Goal: Task Accomplishment & Management: Manage account settings

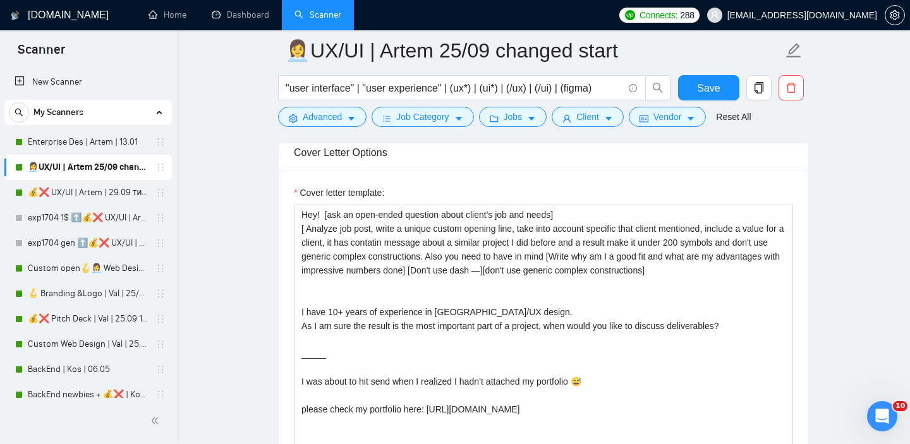
scroll to position [1461, 0]
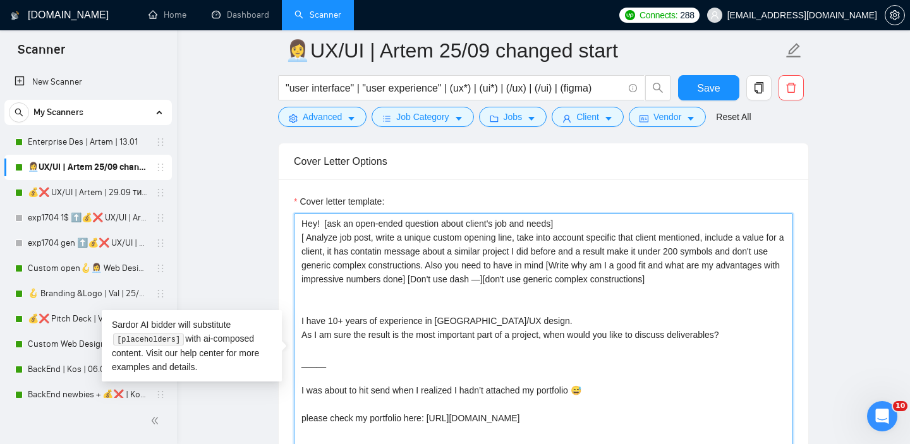
drag, startPoint x: 325, startPoint y: 220, endPoint x: 733, endPoint y: 279, distance: 412.8
click at [733, 279] on textarea "Hey! [ask an open-ended question about client's job and needs] [ Analyze job po…" at bounding box center [543, 355] width 499 height 284
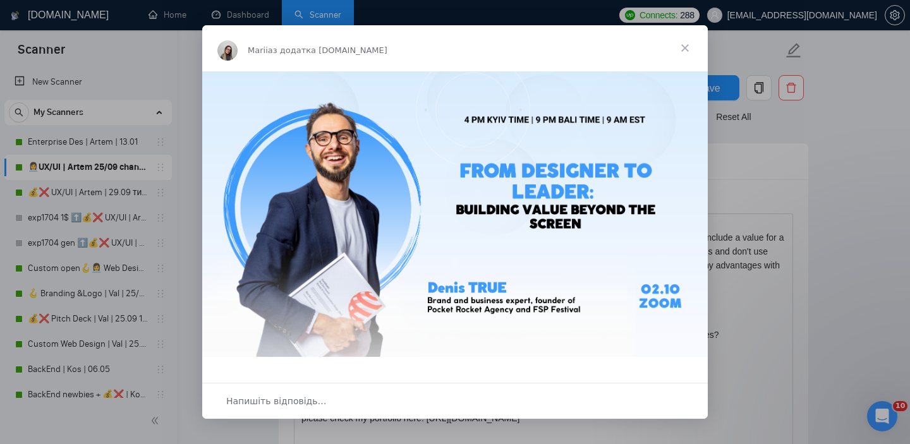
scroll to position [0, 0]
click at [687, 45] on span "Закрити" at bounding box center [684, 47] width 45 height 45
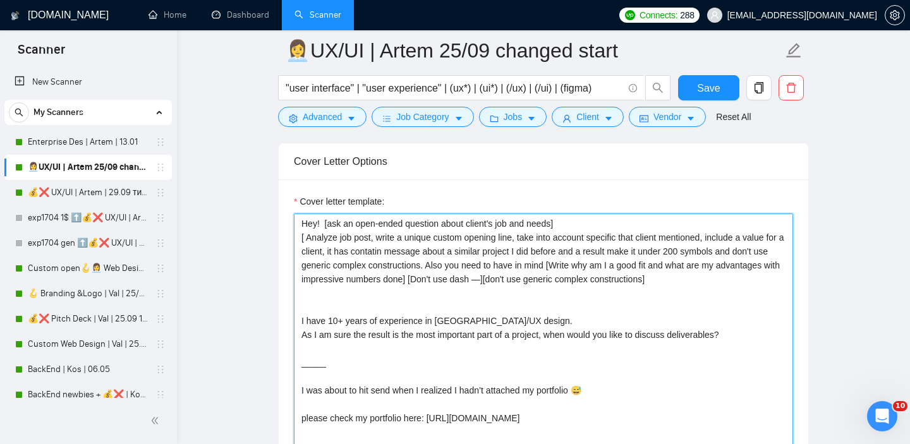
click at [510, 251] on textarea "Hey! [ask an open-ended question about client's job and needs] [ Analyze job po…" at bounding box center [543, 355] width 499 height 284
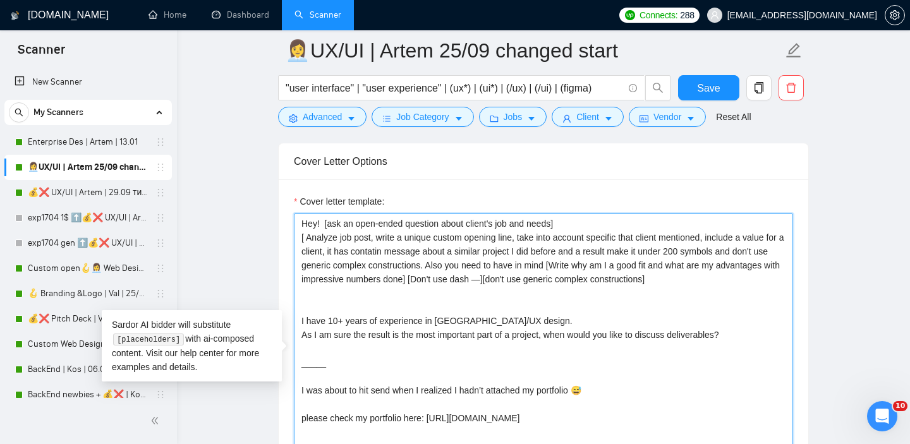
drag, startPoint x: 324, startPoint y: 225, endPoint x: 572, endPoint y: 218, distance: 247.7
click at [572, 218] on textarea "Hey! [ask an open-ended question about client's job and needs] [ Analyze job po…" at bounding box center [543, 355] width 499 height 284
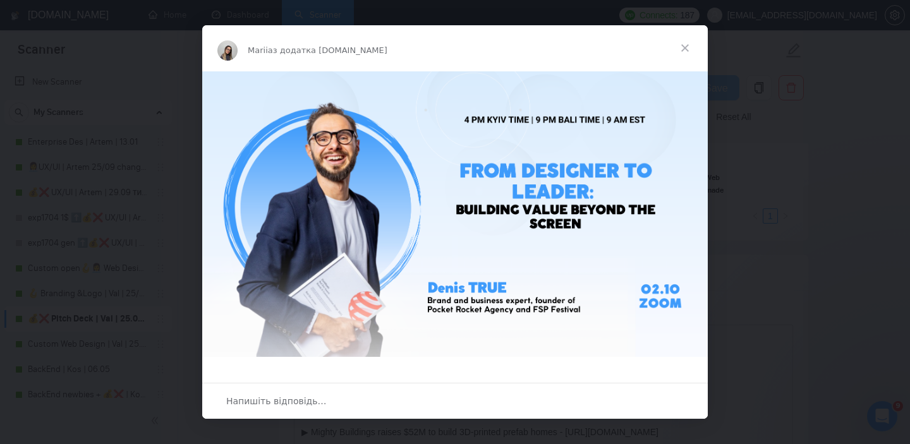
click at [683, 48] on span "Закрити" at bounding box center [684, 47] width 45 height 45
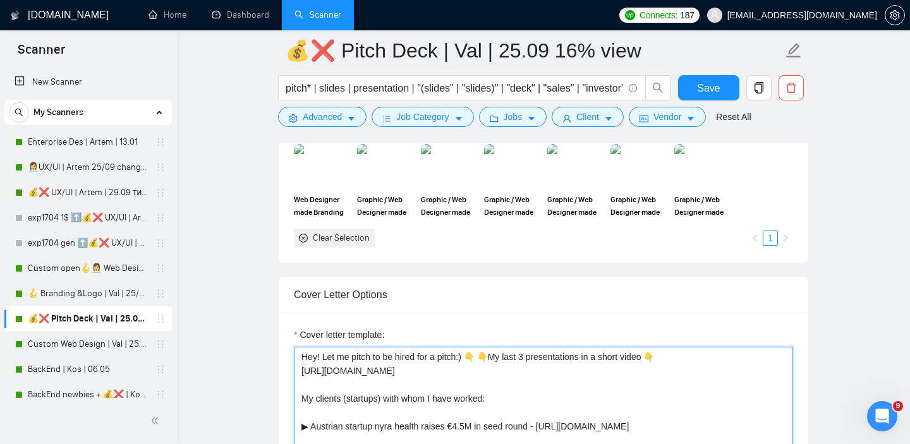
scroll to position [1333, 0]
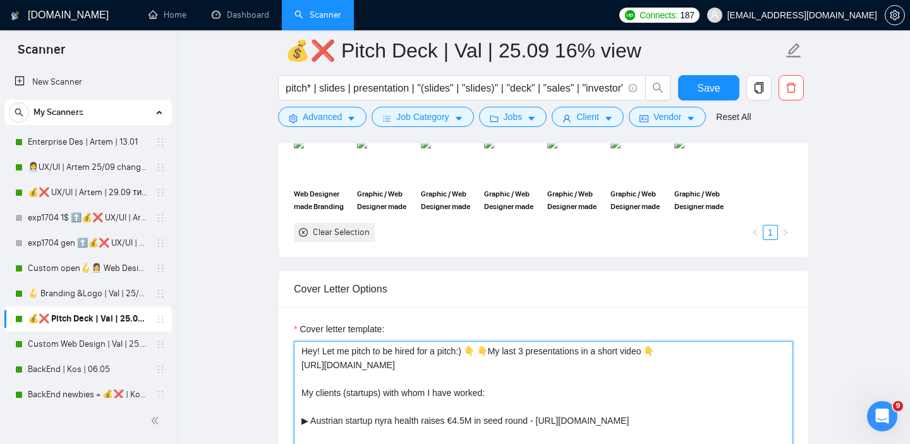
paste textarea "[ask an open-ended question about client's job and needs]"
drag, startPoint x: 322, startPoint y: 352, endPoint x: 468, endPoint y: 345, distance: 146.0
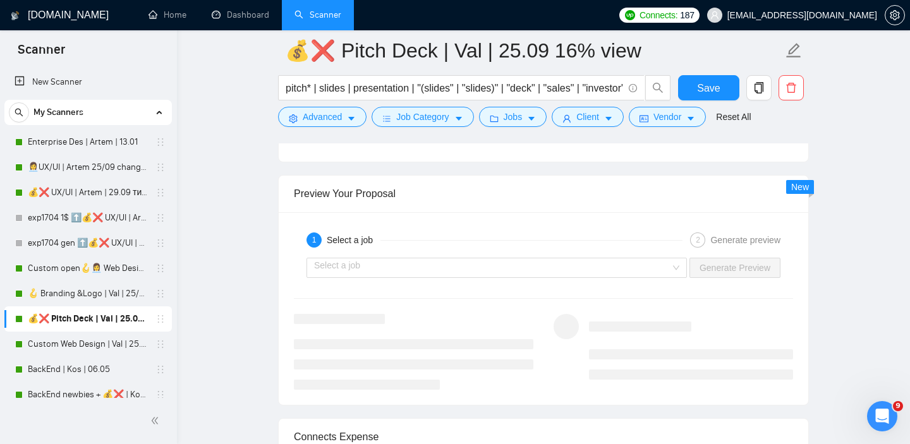
scroll to position [2441, 0]
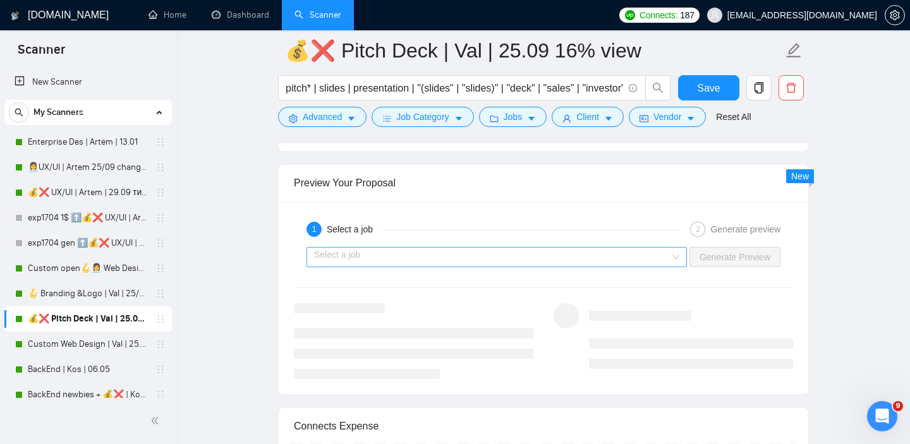
type textarea "Hey! [ask an open-ended question about client's job and needs] 👇 👇My last 3 pre…"
click at [440, 256] on input "search" at bounding box center [492, 257] width 356 height 19
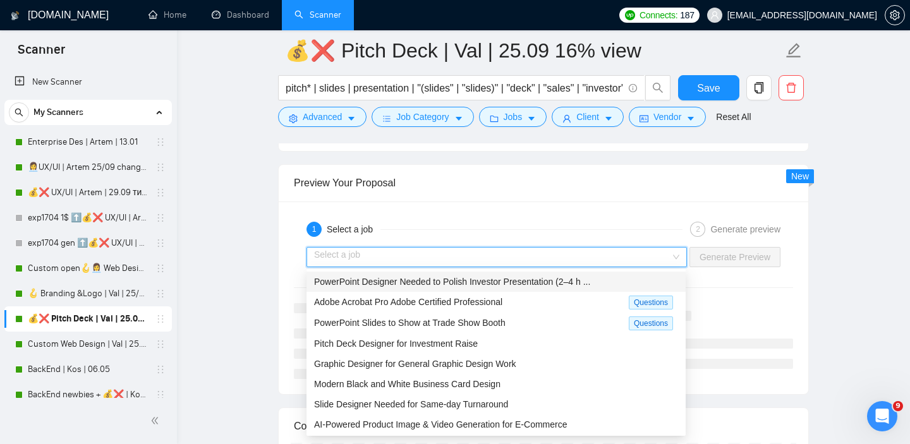
click at [380, 279] on span "PowerPoint Designer Needed to Polish Investor Presentation (2–4 h ..." at bounding box center [452, 282] width 276 height 10
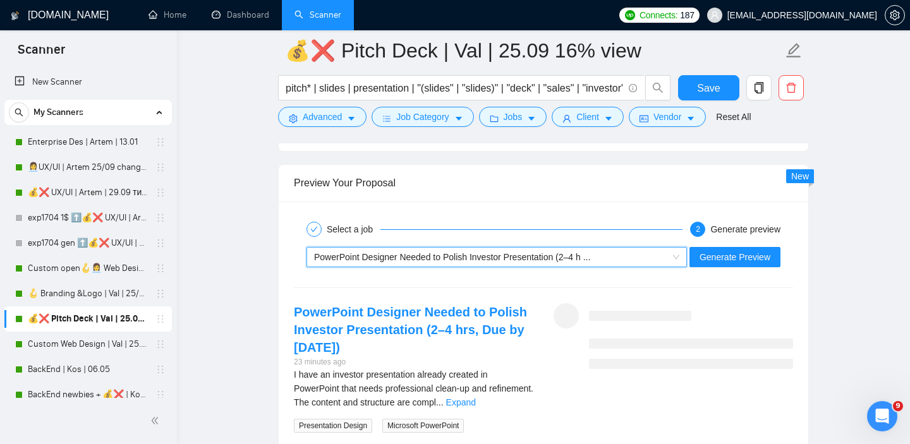
click at [399, 258] on span "PowerPoint Designer Needed to Polish Investor Presentation (2–4 h ..." at bounding box center [452, 257] width 276 height 10
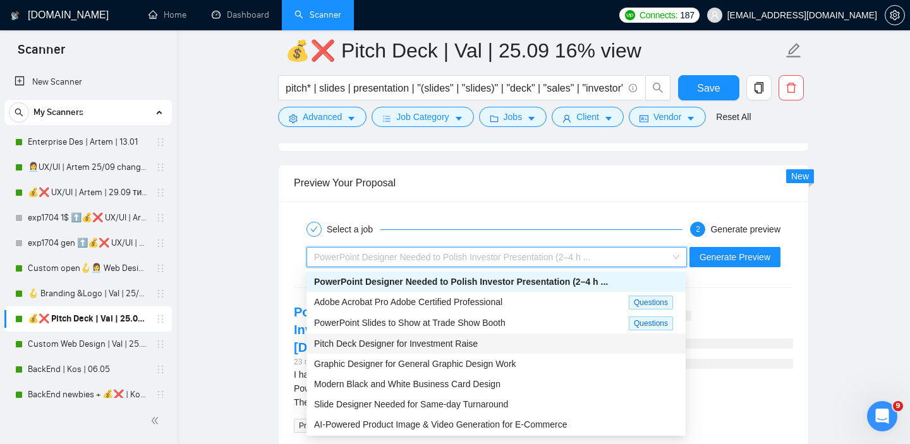
click at [363, 341] on span "Pitch Deck Designer for Investment Raise" at bounding box center [396, 344] width 164 height 10
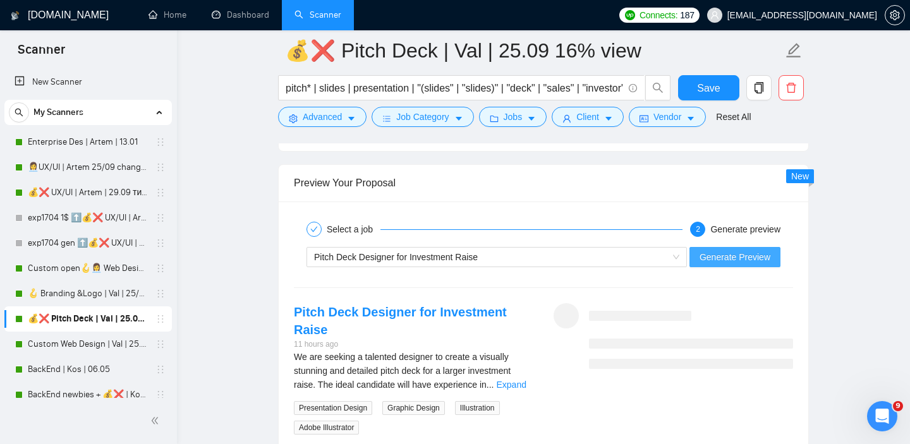
click at [731, 253] on span "Generate Preview" at bounding box center [734, 257] width 71 height 14
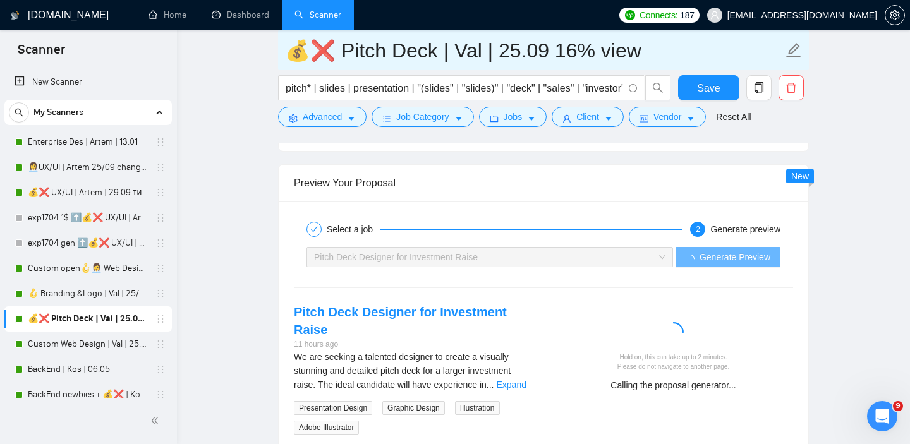
click at [508, 50] on input "💰❌ Pitch Deck | Val | 25.09 16% view" at bounding box center [534, 51] width 498 height 32
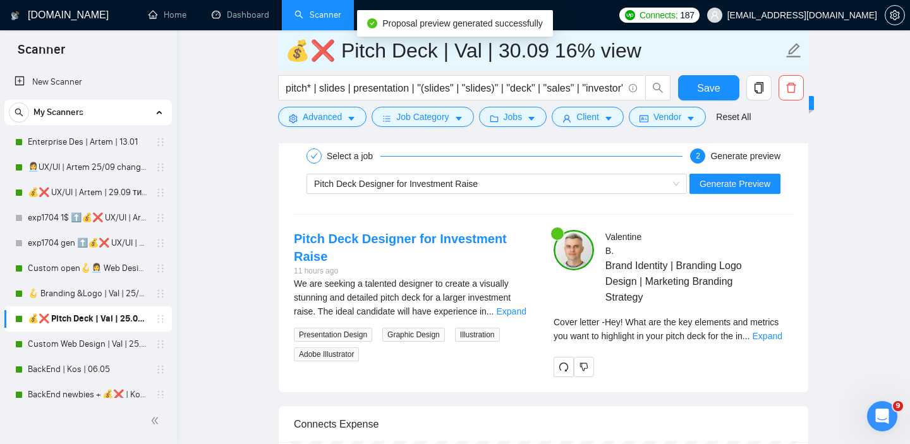
scroll to position [2514, 0]
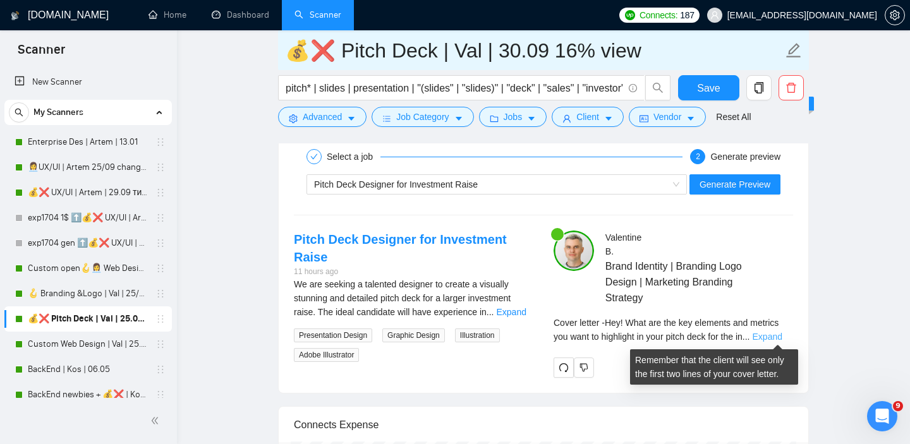
type input "💰❌ Pitch Deck | Val | 30.09 16% view"
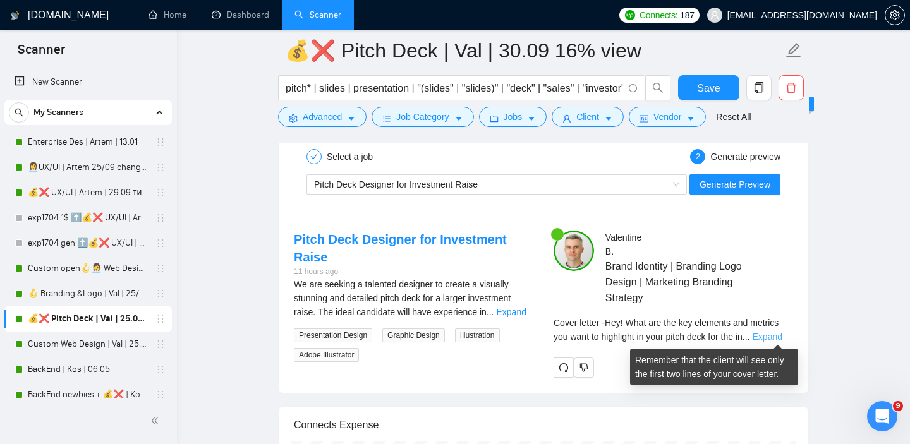
click at [773, 333] on link "Expand" at bounding box center [767, 337] width 30 height 10
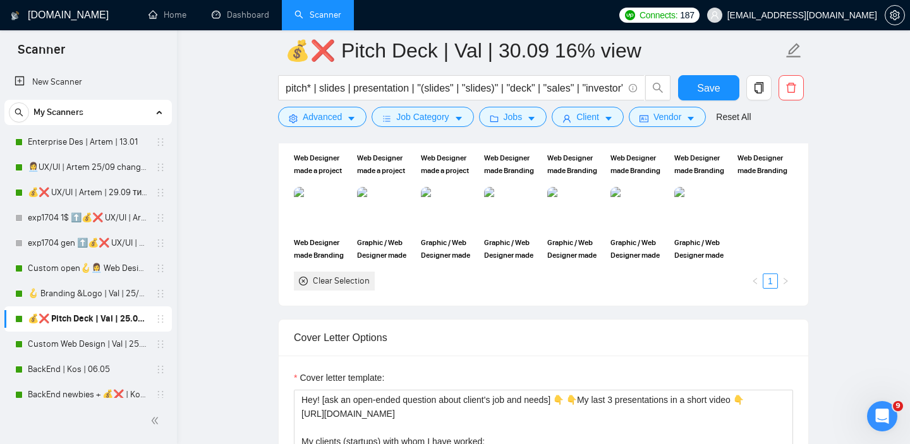
scroll to position [1433, 0]
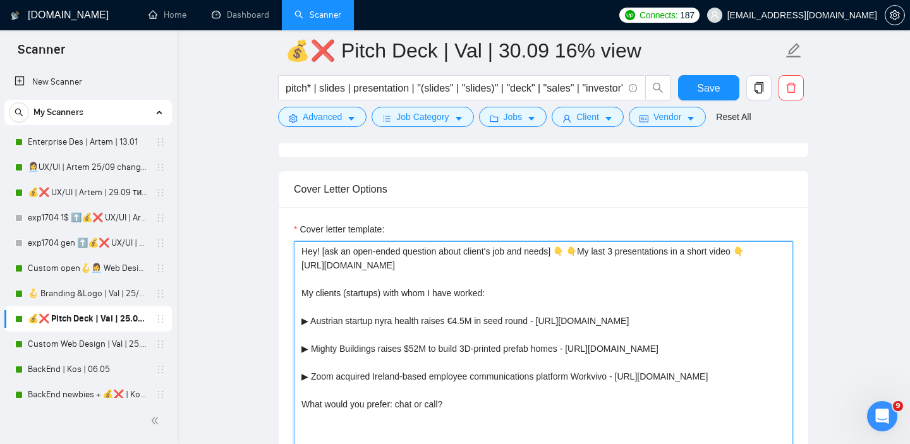
click at [567, 253] on textarea "Hey! [ask an open-ended question about client's job and needs] 👇 👇My last 3 pre…" at bounding box center [543, 383] width 499 height 284
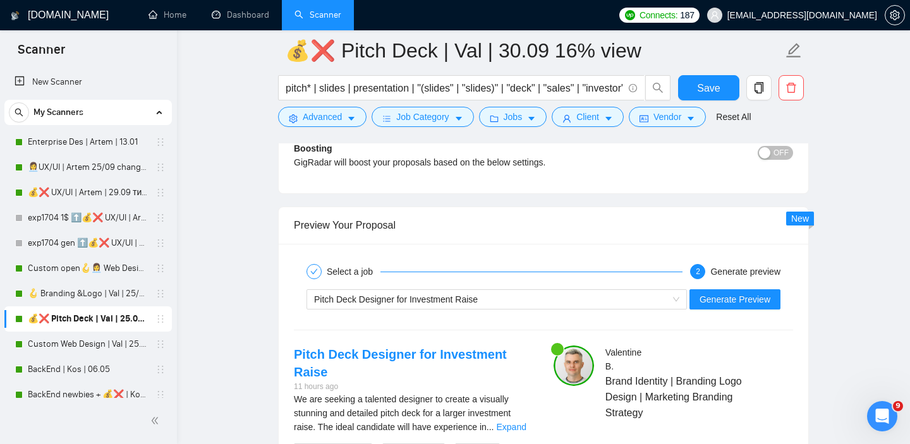
scroll to position [2241, 0]
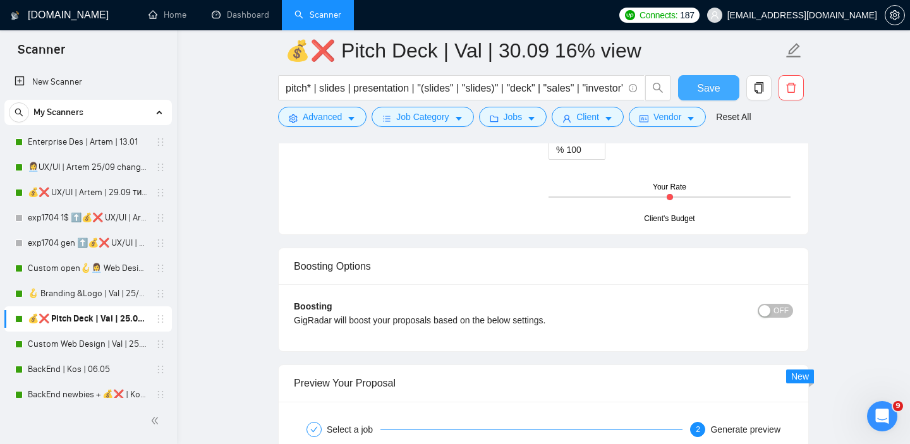
type textarea "Hey! [ask an open-ended question about client's job and needs] 👇 👇My last 3 pre…"
click at [704, 93] on span "Save" at bounding box center [708, 88] width 23 height 16
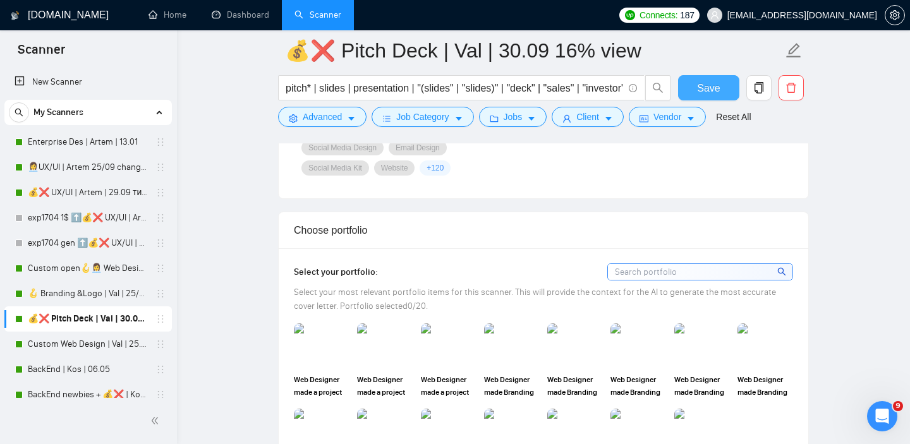
scroll to position [639, 0]
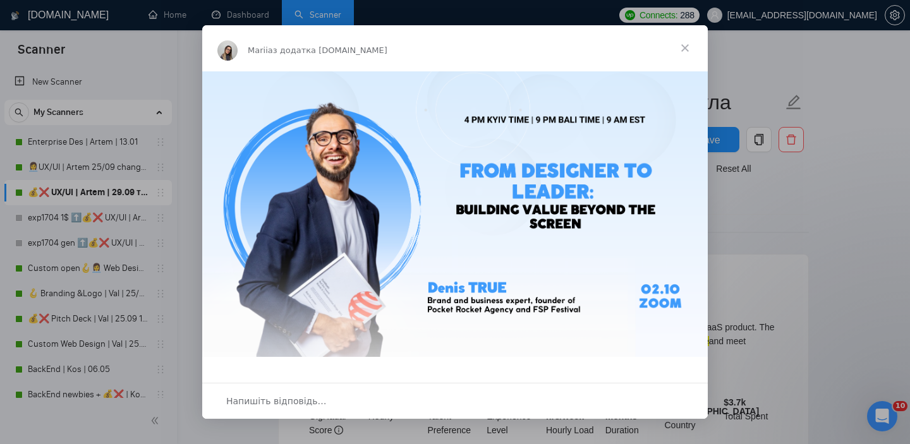
click at [684, 56] on span "Закрити" at bounding box center [684, 47] width 45 height 45
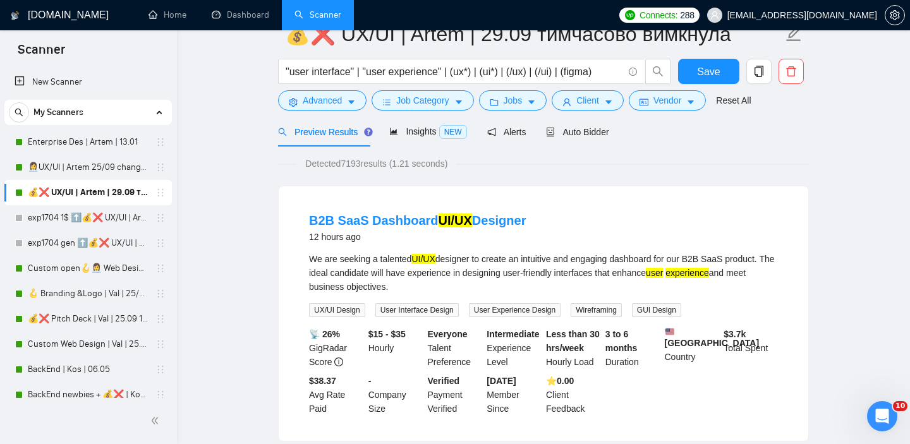
scroll to position [18, 0]
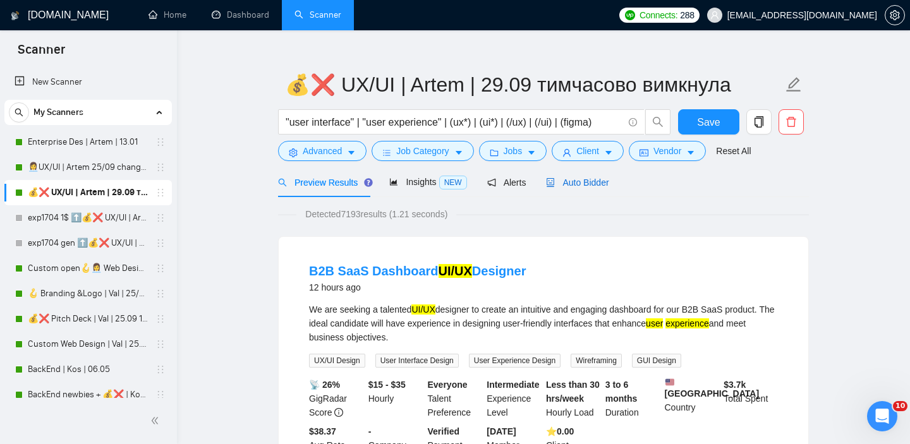
click at [569, 182] on span "Auto Bidder" at bounding box center [577, 182] width 63 height 10
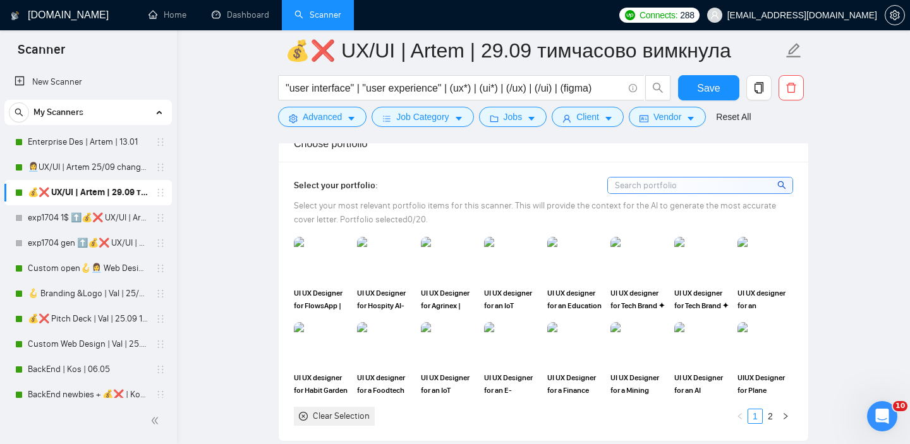
scroll to position [1419, 0]
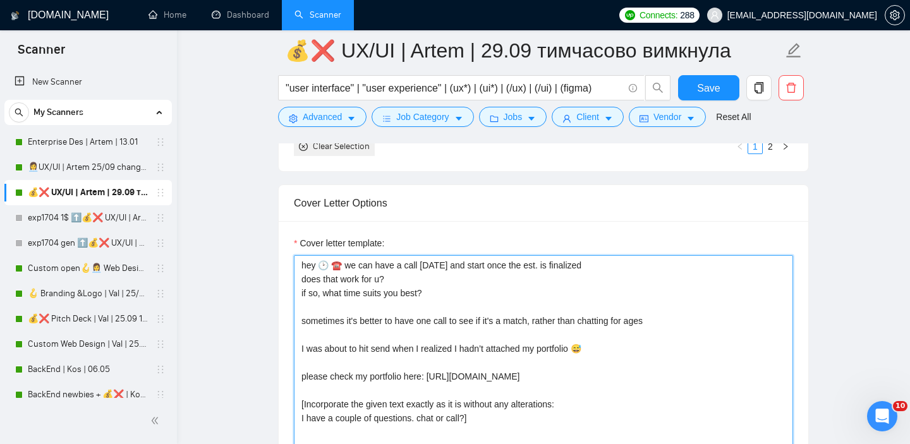
click at [318, 267] on textarea "hey 🕑 ☎️ we can have a call today and start once the est. is finalized does tha…" at bounding box center [543, 397] width 499 height 284
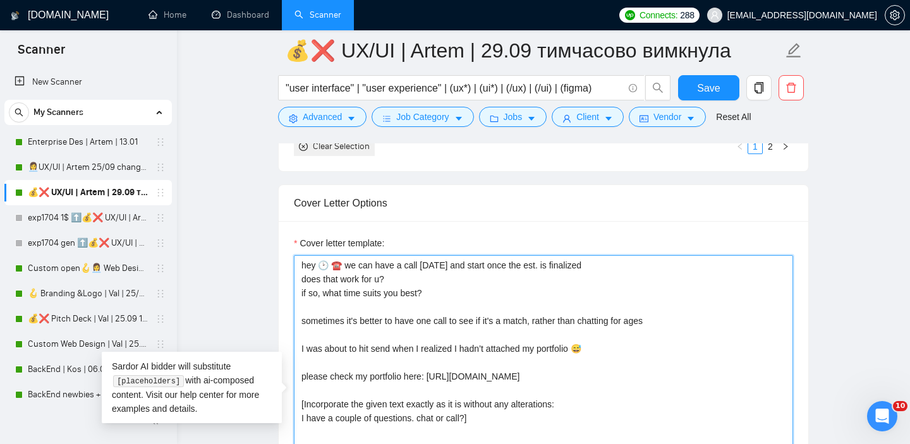
paste textarea "[ask an open-ended question about client's job and needs]"
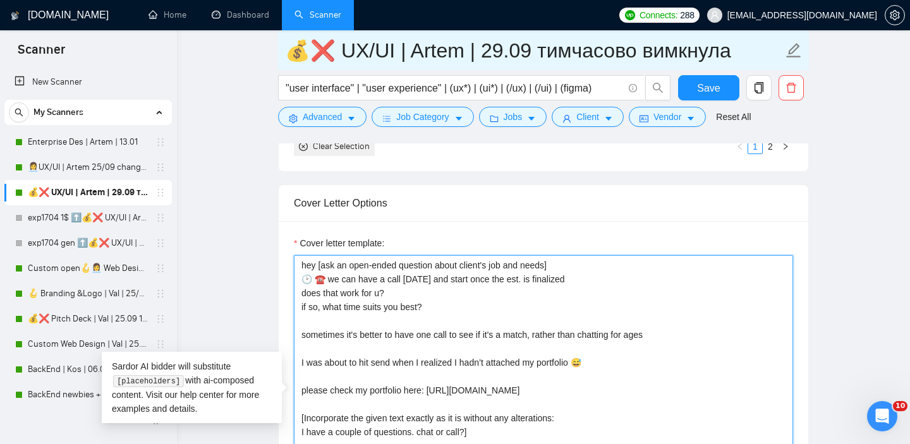
type textarea "hey [ask an open-ended question about client's job and needs] 🕑 ☎️ we can have …"
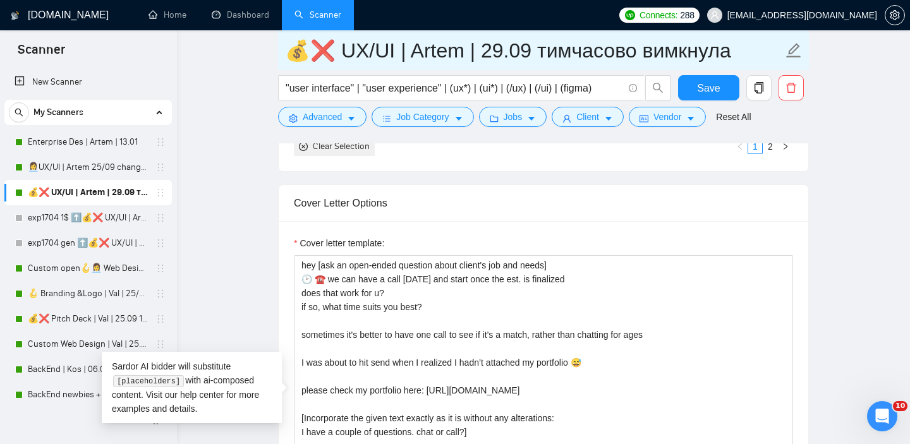
click at [492, 45] on input "💰❌ UX/UI | Artem | 29.09 тимчасово вимкнула" at bounding box center [534, 51] width 498 height 32
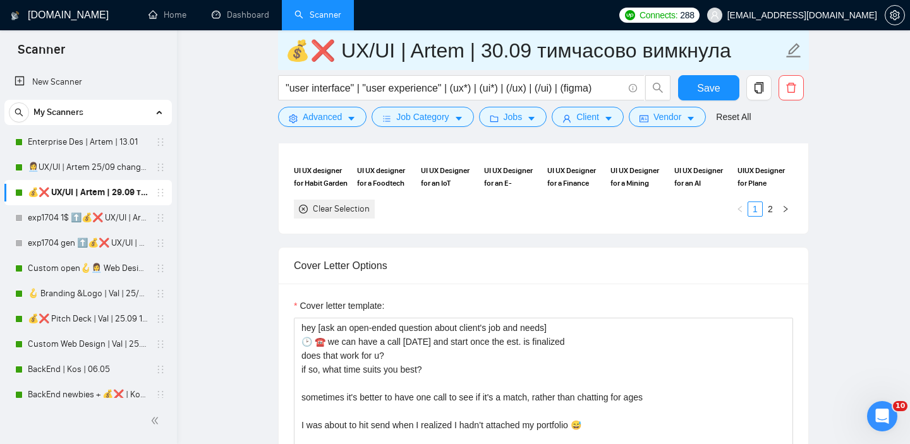
scroll to position [1332, 0]
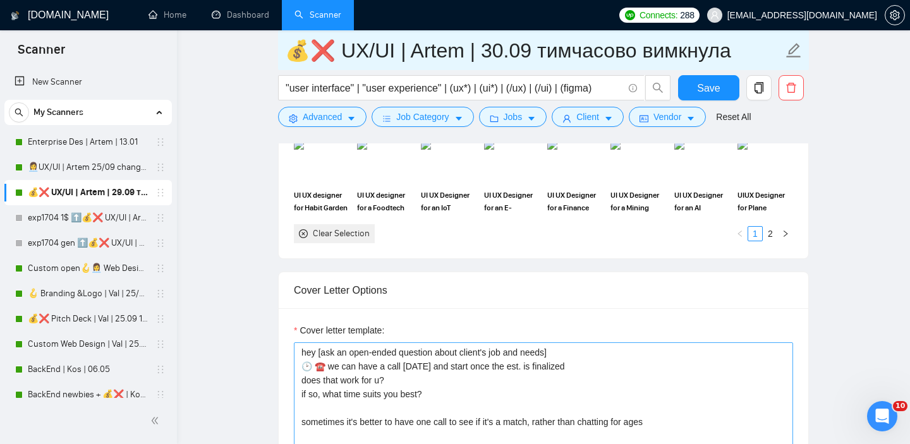
type input "💰❌ UX/UI | Artem | 30.09 тимчасово вимкнула"
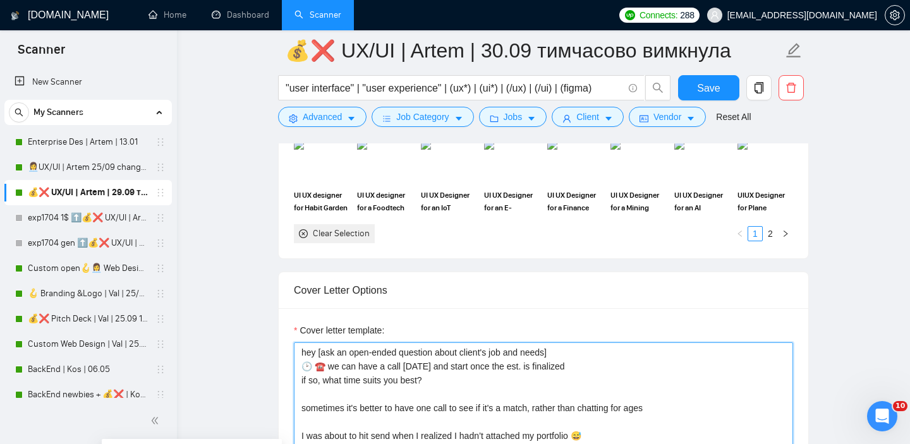
drag, startPoint x: 326, startPoint y: 383, endPoint x: 301, endPoint y: 382, distance: 24.6
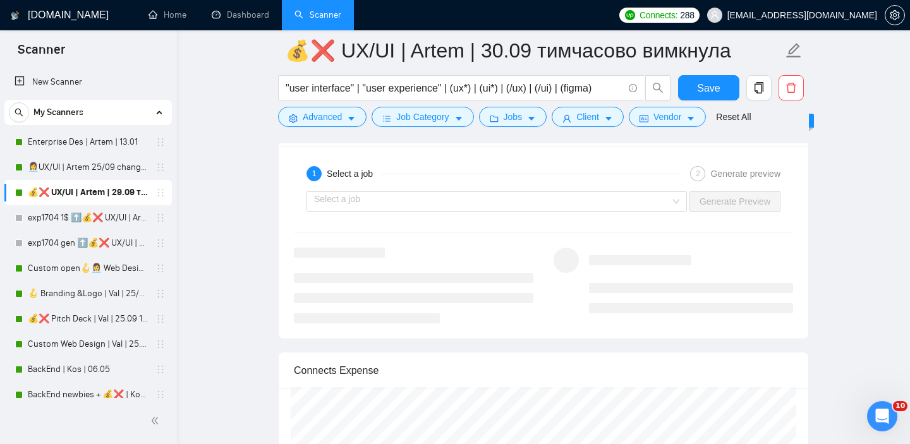
scroll to position [2347, 0]
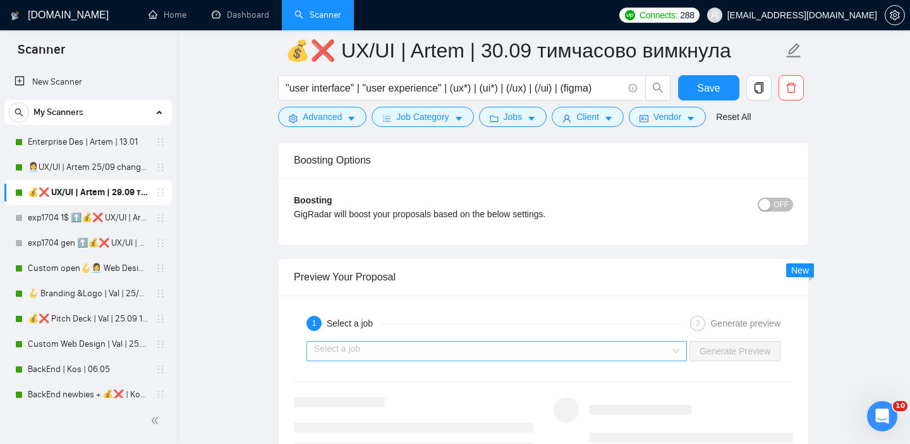
click at [458, 348] on input "search" at bounding box center [492, 351] width 356 height 19
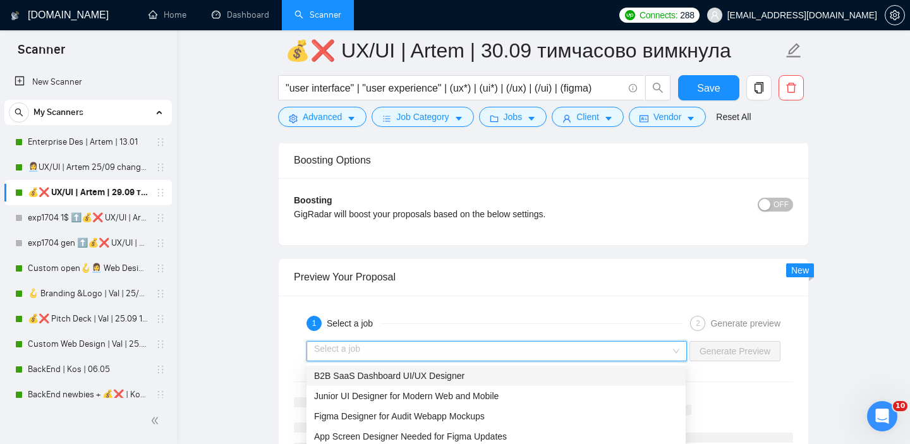
click at [403, 380] on span "B2B SaaS Dashboard UI/UX Designer" at bounding box center [389, 376] width 150 height 10
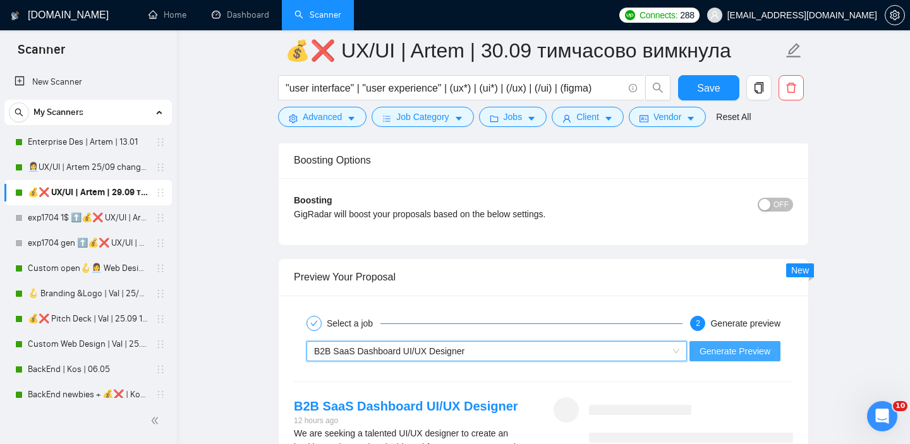
click at [742, 354] on span "Generate Preview" at bounding box center [734, 351] width 71 height 14
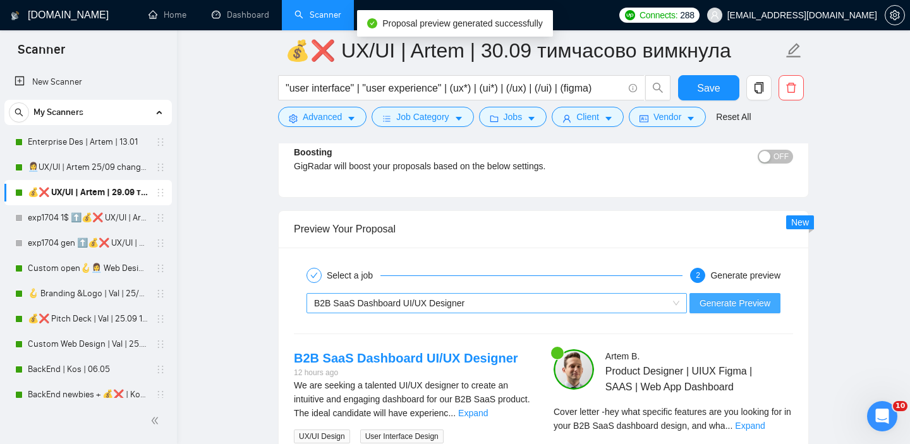
scroll to position [2489, 0]
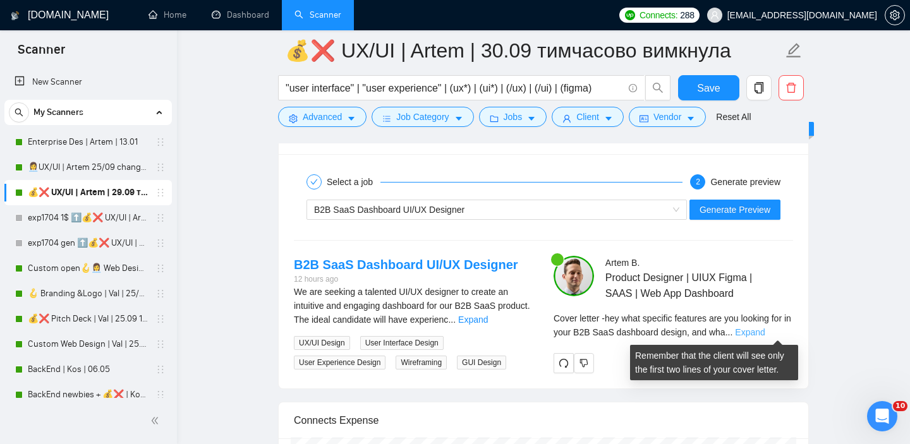
click at [764, 328] on link "Expand" at bounding box center [750, 332] width 30 height 10
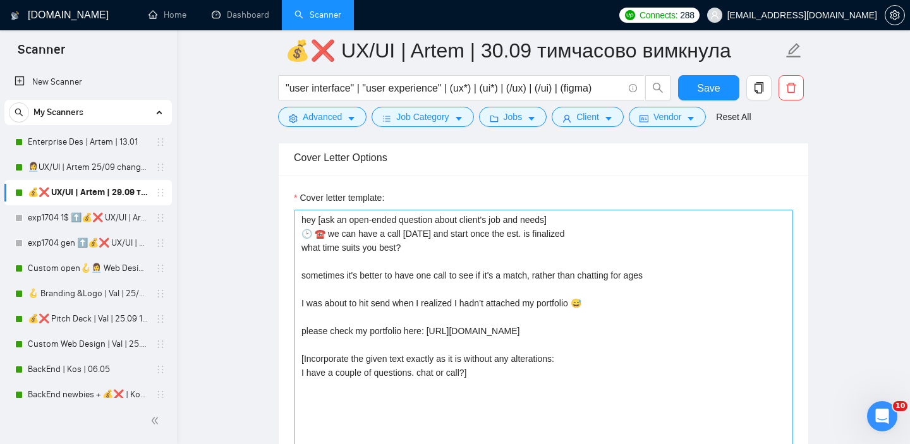
scroll to position [1422, 0]
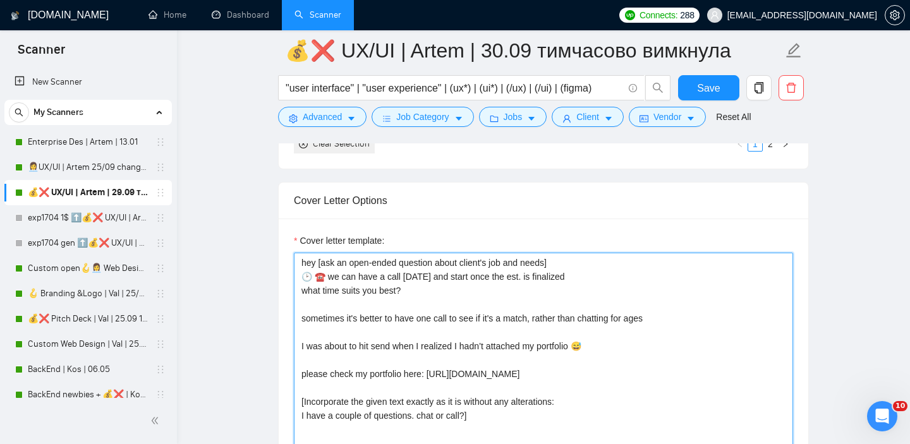
click at [316, 259] on textarea "hey [ask an open-ended question about client's job and needs] 🕑 ☎️ we can have …" at bounding box center [543, 395] width 499 height 284
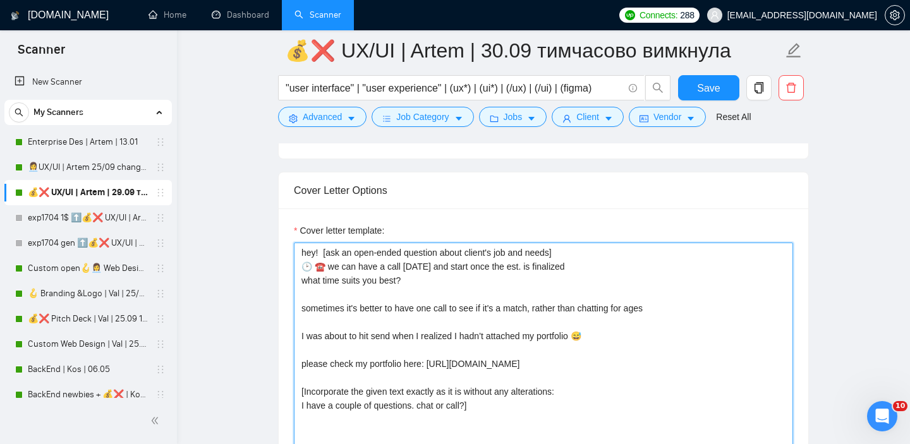
scroll to position [1429, 0]
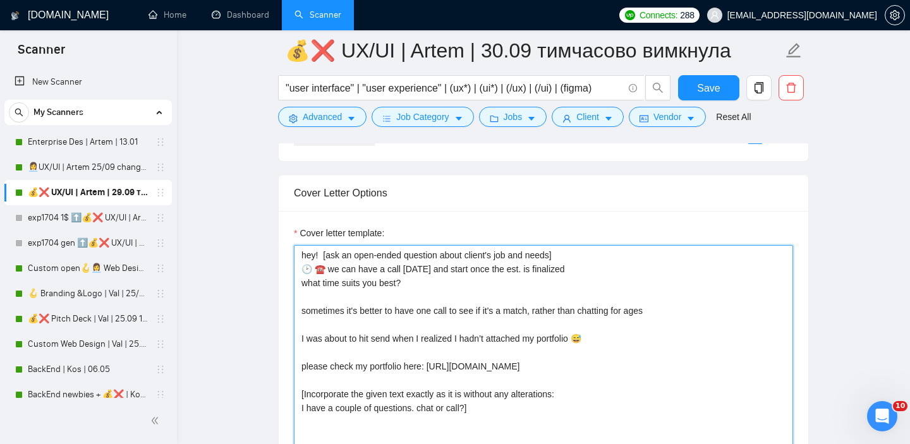
click at [562, 260] on textarea "hey! [ask an open-ended question about client's job and needs] 🕑 ☎️ we can have…" at bounding box center [543, 387] width 499 height 284
click at [561, 256] on textarea "hey! [ask an open-ended question about client's job and needs] 🕑 ☎️ we can have…" at bounding box center [543, 387] width 499 height 284
click at [443, 258] on textarea "hey! [ask an open-ended question about client's job and needs] 🕑 ☎️ we can have…" at bounding box center [543, 387] width 499 height 284
click at [558, 252] on textarea "hey! [ask an open-ended question about client's job and needs] 🕑 ☎️ we can have…" at bounding box center [543, 387] width 499 height 284
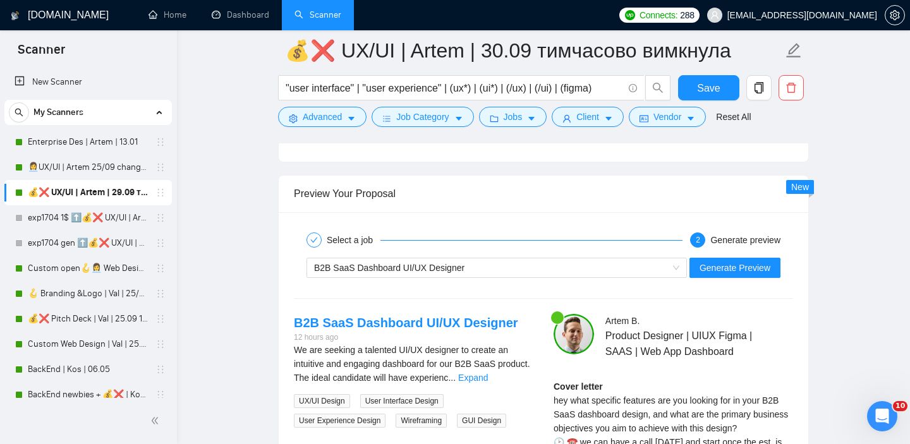
scroll to position [2446, 0]
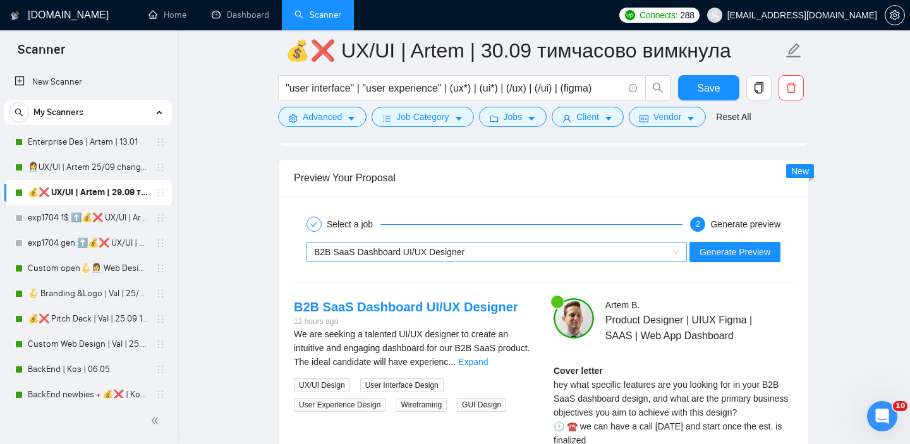
click at [532, 254] on div "B2B SaaS Dashboard UI/UX Designer" at bounding box center [491, 252] width 354 height 19
type textarea "hey! [ask an open-ended question about client's job and needs, make it under 15…"
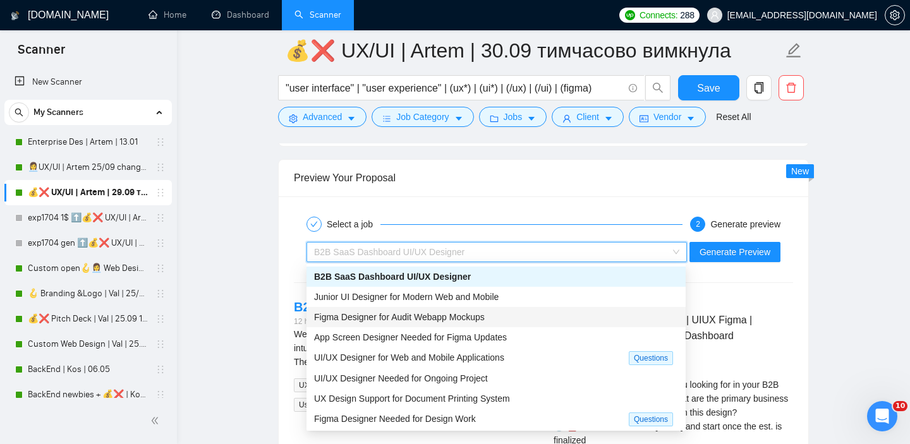
click at [426, 308] on div "Figma Designer for Audit Webapp Mockups" at bounding box center [495, 317] width 379 height 20
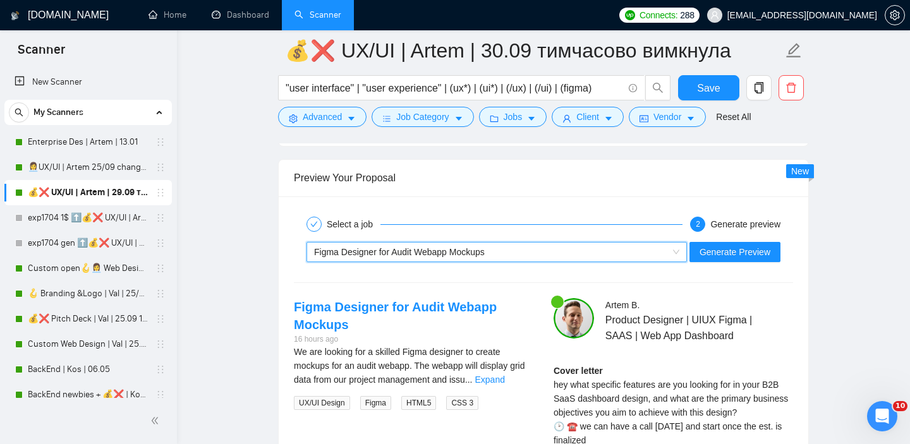
click at [762, 266] on div "~021972784425537213075 Figma Designer for Audit Webapp Mockups Generate Preview" at bounding box center [543, 252] width 502 height 30
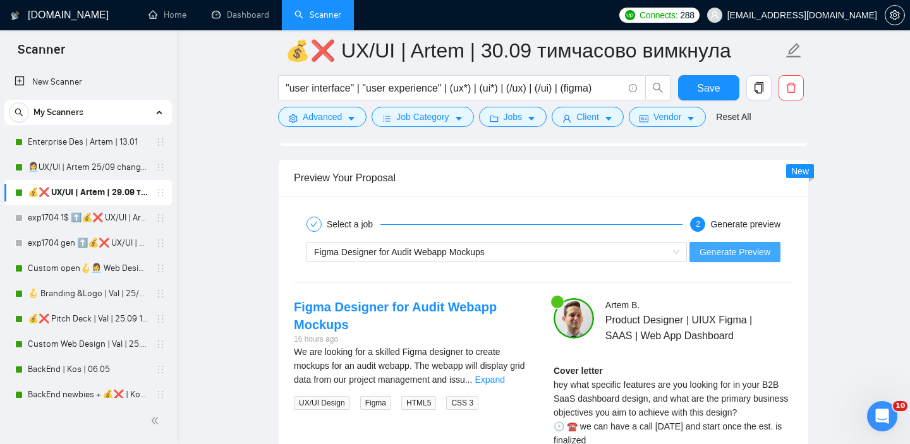
click at [752, 247] on span "Generate Preview" at bounding box center [734, 252] width 71 height 14
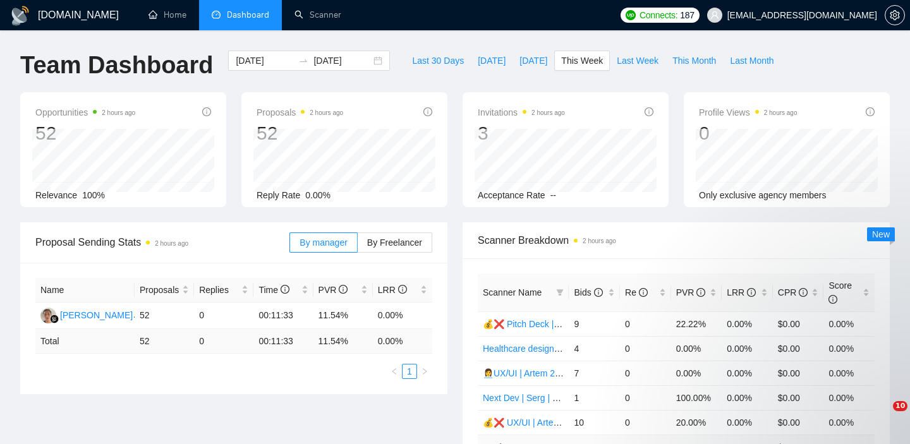
scroll to position [155, 0]
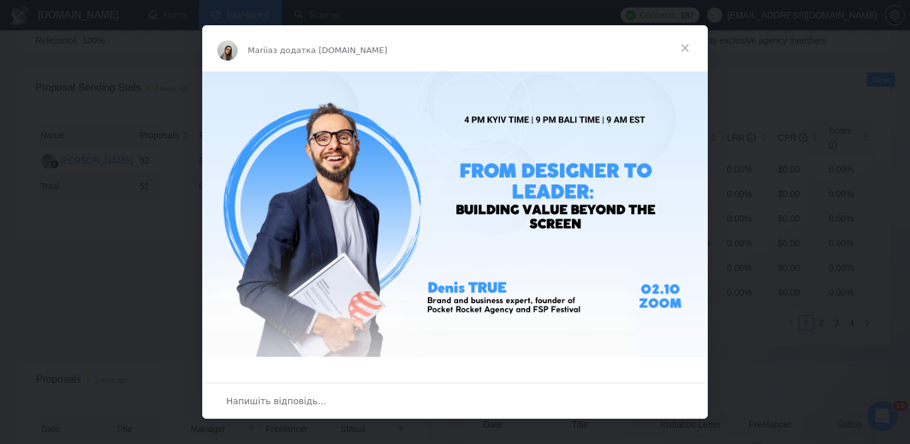
click at [92, 81] on div "Месенджер Intercom" at bounding box center [455, 222] width 910 height 444
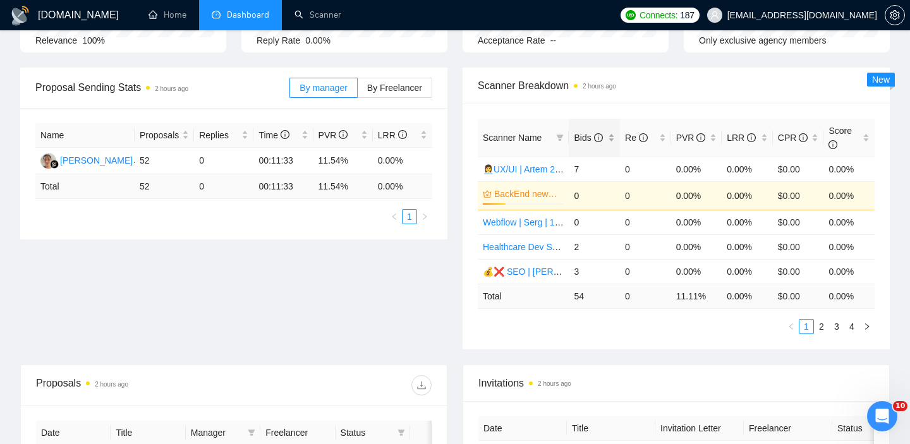
click at [612, 140] on div "Bids" at bounding box center [594, 138] width 41 height 14
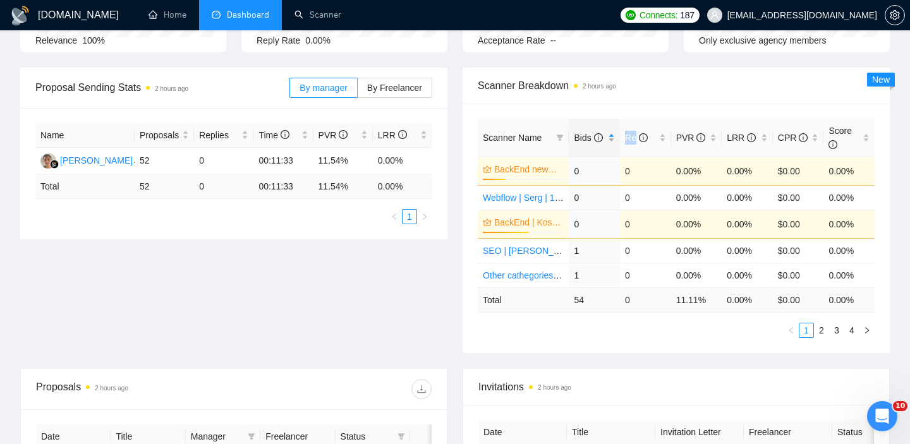
click at [612, 140] on div "Bids" at bounding box center [594, 138] width 41 height 14
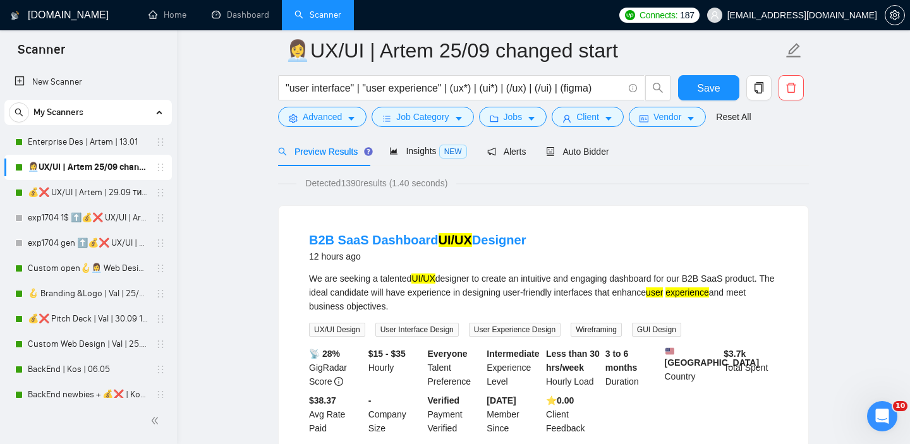
scroll to position [32, 0]
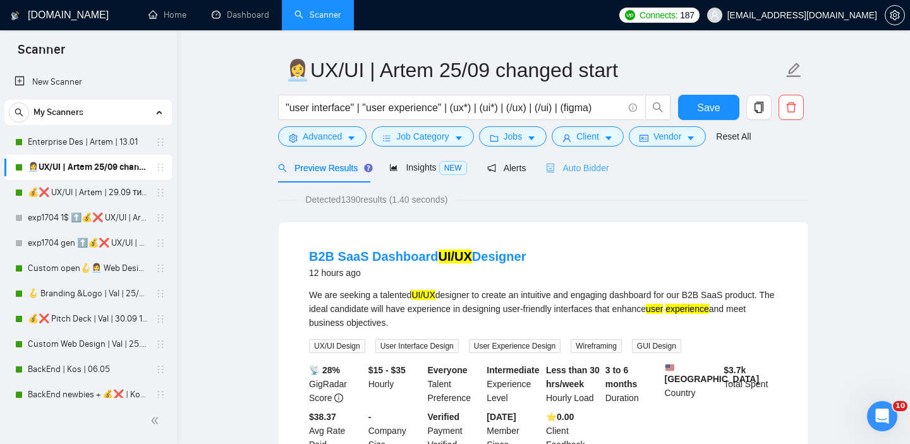
click at [599, 156] on div "Auto Bidder" at bounding box center [577, 168] width 63 height 30
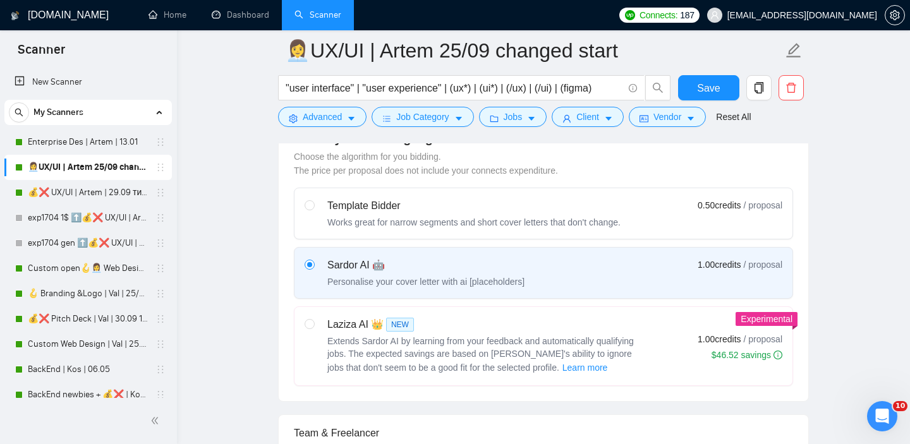
scroll to position [225, 0]
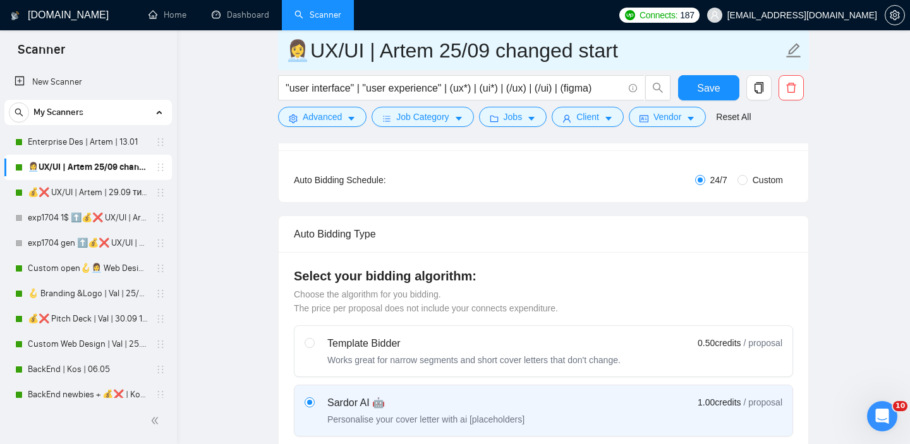
click at [463, 44] on input "👩‍💼UX/UI | Artem 25/09 changed start" at bounding box center [534, 51] width 498 height 32
click at [503, 50] on input "👩‍💼UX/UI | Artem 30/09 changed start" at bounding box center [534, 51] width 498 height 32
click at [541, 53] on input "👩‍💼UX/UI | Artem 30/09 changed start" at bounding box center [534, 51] width 498 height 32
drag, startPoint x: 618, startPoint y: 54, endPoint x: 495, endPoint y: 52, distance: 123.2
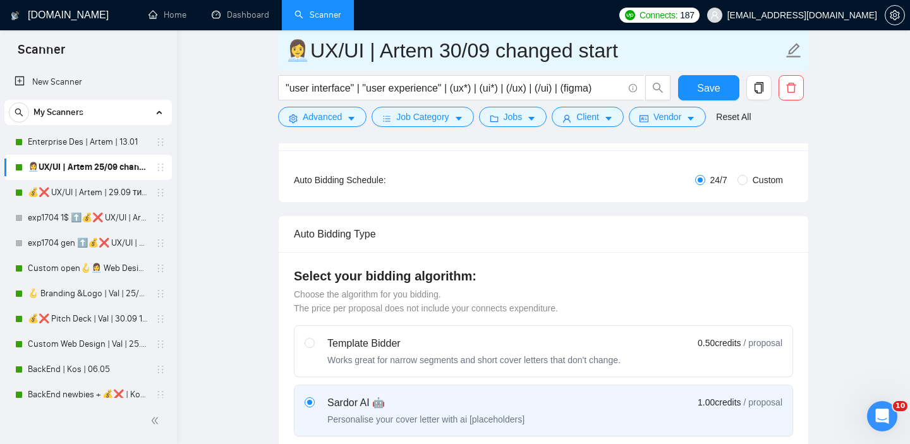
click at [495, 52] on input "👩‍💼UX/UI | Artem 30/09 changed start" at bounding box center [534, 51] width 498 height 32
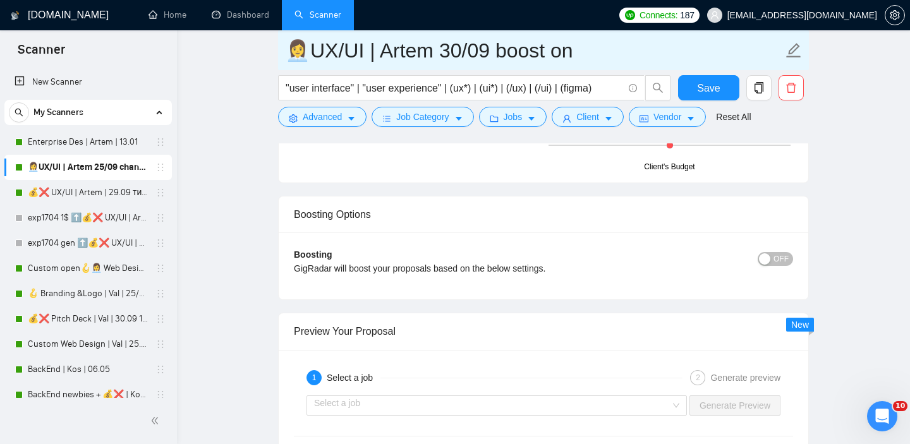
scroll to position [2370, 0]
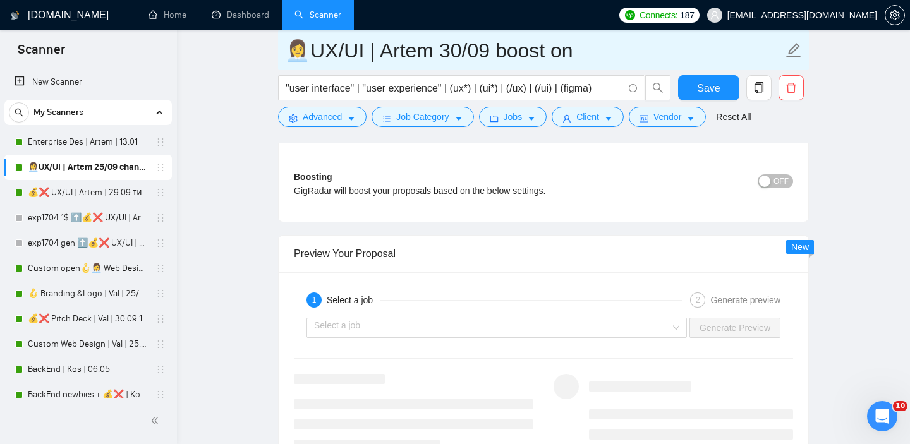
type input "👩‍💼UX/UI | Artem 30/09 boost on"
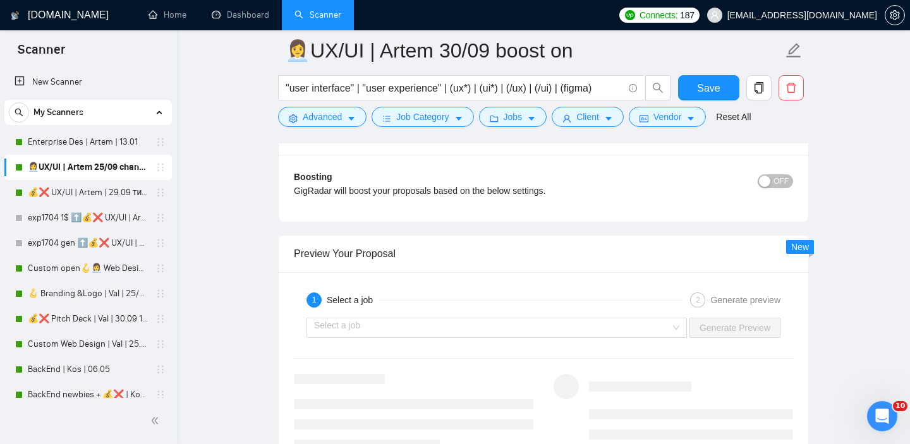
click at [763, 178] on div "button" at bounding box center [764, 181] width 11 height 11
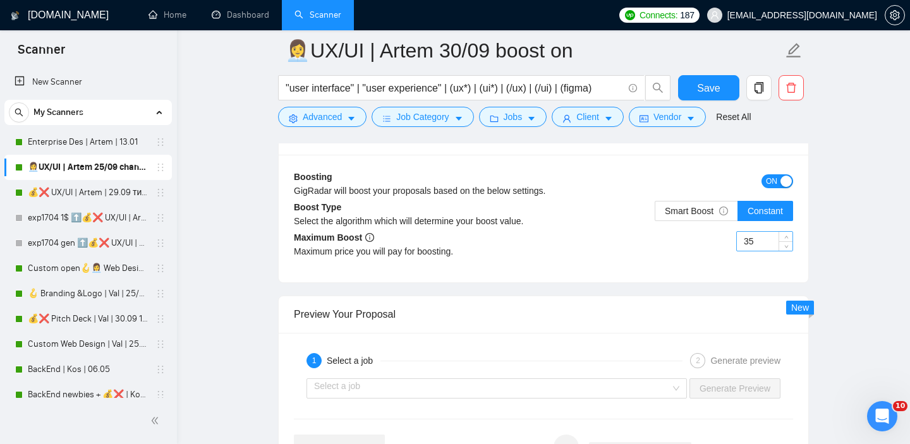
click at [752, 241] on input "35" at bounding box center [764, 241] width 56 height 19
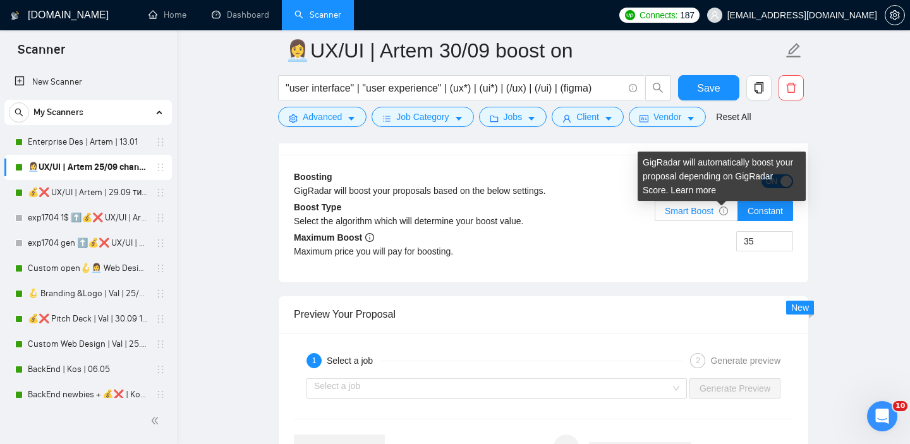
click at [723, 211] on icon "info-circle" at bounding box center [723, 211] width 1 height 4
click at [655, 214] on input "Smart Boost" at bounding box center [655, 214] width 0 height 0
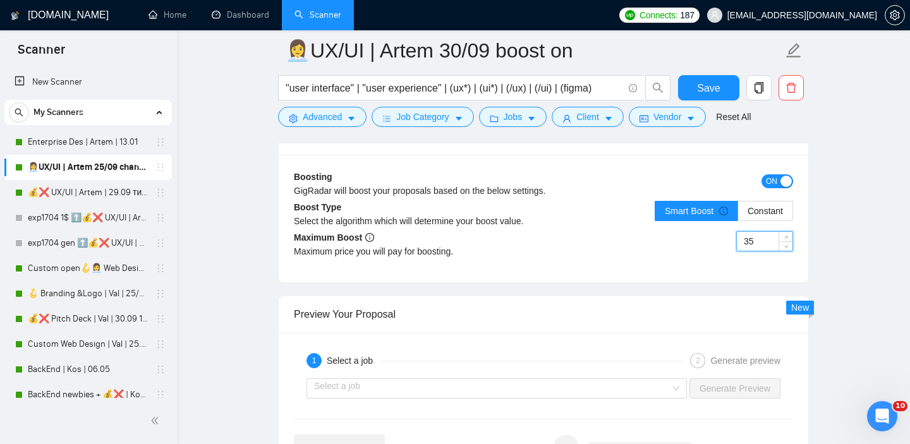
click at [754, 248] on input "35" at bounding box center [764, 241] width 56 height 19
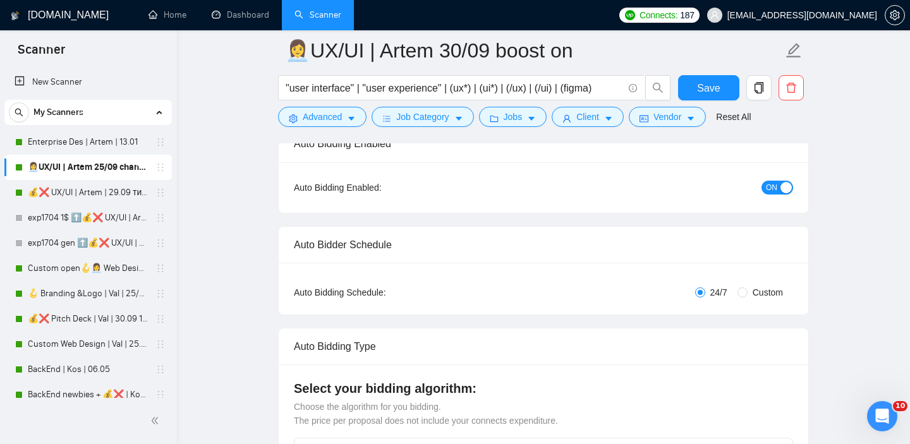
scroll to position [0, 0]
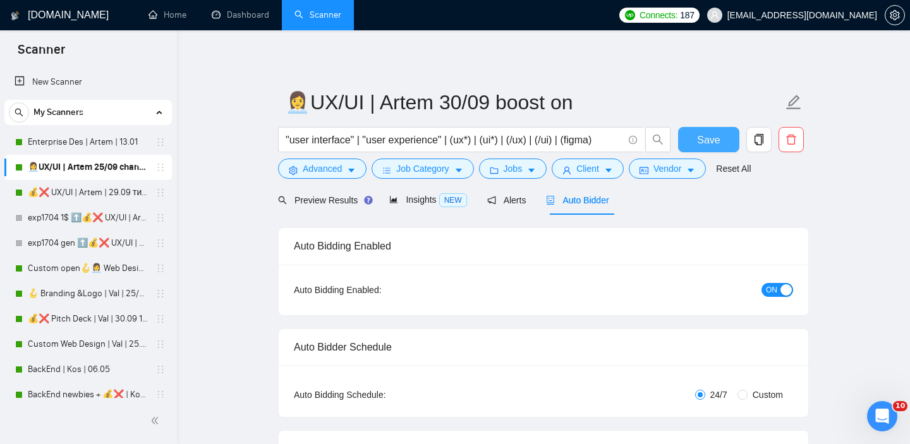
click at [707, 147] on span "Save" at bounding box center [708, 140] width 23 height 16
click at [80, 189] on link "💰❌ UX/UI | Artem | 29.09 тимчасово вимкнула" at bounding box center [88, 192] width 120 height 25
